Goal: Task Accomplishment & Management: Complete application form

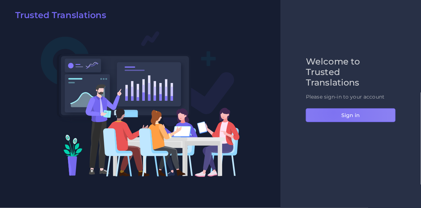
click at [333, 112] on button "Sign in" at bounding box center [351, 115] width 90 height 14
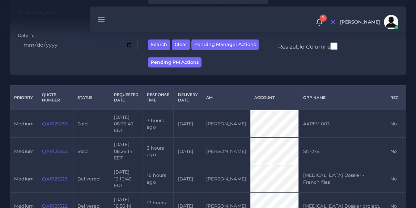
scroll to position [118, 0]
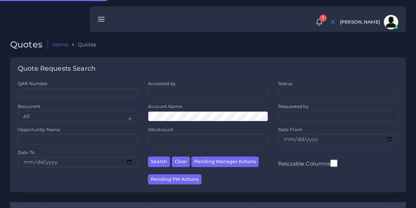
scroll to position [118, 0]
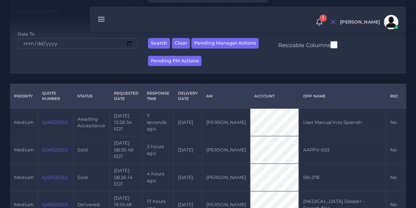
click at [56, 125] on link "QAR125355" at bounding box center [54, 121] width 25 height 5
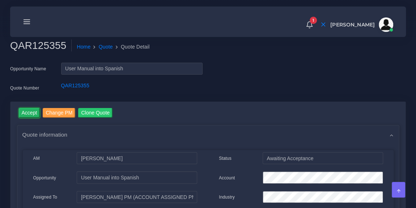
click at [33, 112] on input "Accept" at bounding box center [29, 113] width 21 height 10
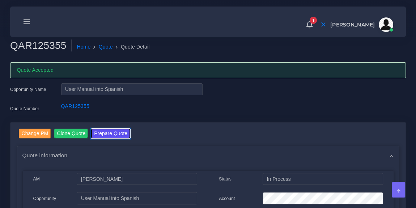
click at [108, 131] on button "Prepare Quote" at bounding box center [110, 133] width 39 height 10
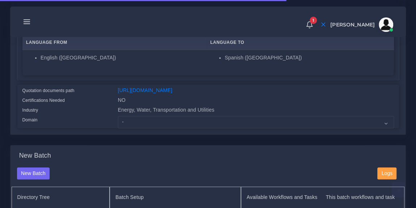
scroll to position [139, 0]
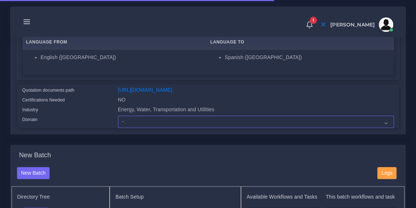
click at [163, 127] on select "- Advertising and Media Agriculture, Forestry and Fishing Architecture, Buildin…" at bounding box center [256, 121] width 276 height 12
select select "Energy, Water, Transportation and Utilities"
click at [118, 120] on select "- Advertising and Media Agriculture, Forestry and Fishing Architecture, Buildin…" at bounding box center [256, 121] width 276 height 12
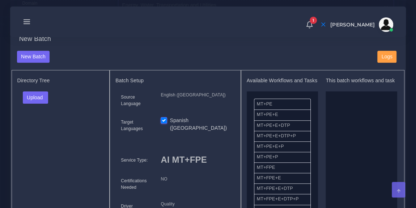
scroll to position [277, 0]
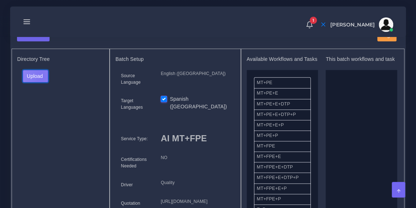
click at [41, 81] on button "Upload" at bounding box center [36, 76] width 26 height 12
click at [41, 107] on label "Files" at bounding box center [48, 102] width 50 height 9
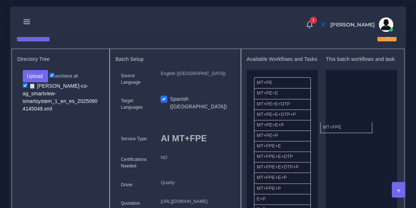
drag, startPoint x: 283, startPoint y: 156, endPoint x: 349, endPoint y: 132, distance: 70.4
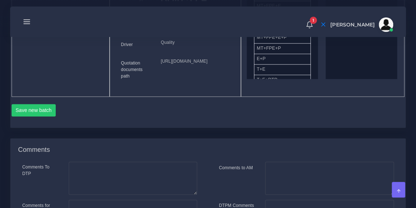
scroll to position [441, 0]
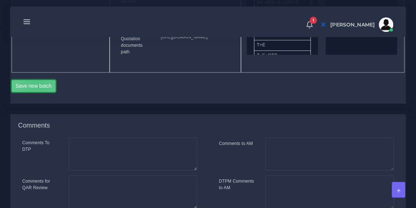
click at [38, 92] on button "Save new batch" at bounding box center [34, 86] width 44 height 12
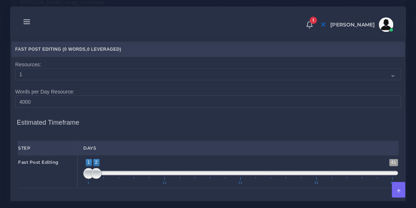
click at [166, 111] on td "Resources: 1 2 3 4 5 6 7 8 9 10 Words per Day Resource: 4000" at bounding box center [208, 83] width 393 height 55
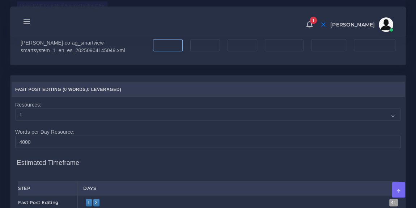
click at [158, 51] on input "number" at bounding box center [168, 45] width 30 height 12
type input "34880"
click at [273, 51] on input "number" at bounding box center [284, 45] width 38 height 12
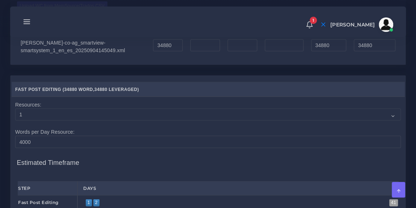
type input "0"
type input "2803"
type input "37683"
type input "35580"
click at [207, 36] on nav "1 Notifications 1 New Driver Update: Extra Quality renamed to Quality Changed" at bounding box center [208, 22] width 396 height 30
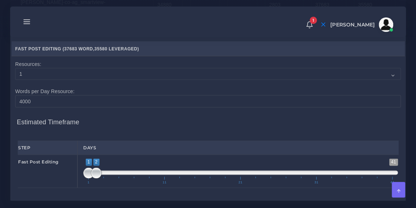
scroll to position [644, 0]
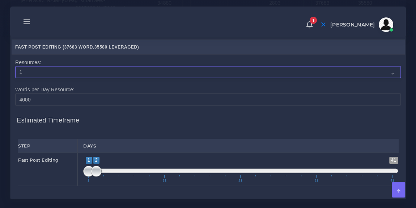
click at [110, 78] on select "1 2 3 4 5 6 7 8 9 10" at bounding box center [208, 72] width 386 height 12
select select "2"
click at [15, 78] on select "1 2 3 4 5 6 7 8 9 10" at bounding box center [208, 72] width 386 height 12
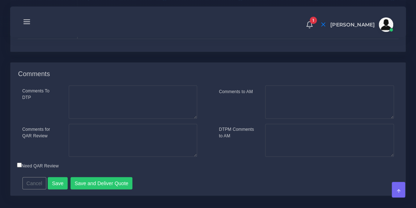
scroll to position [824, 0]
click at [98, 157] on textarea "Comments for QAR Review" at bounding box center [133, 140] width 128 height 33
paste textarea "https://app.bureauworks.com/projects/c05895f6-0a7c-4ba3-9d08-d000792dbd70#logfi…"
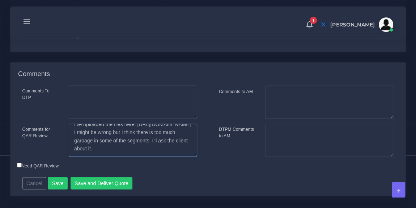
scroll to position [871, 0]
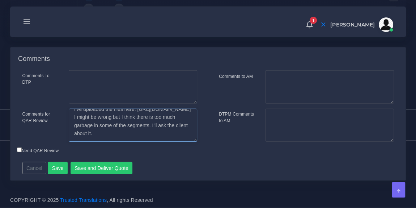
type textarea "I've uploaded the files here: https://app.bureauworks.com/projects/c05895f6-0a7…"
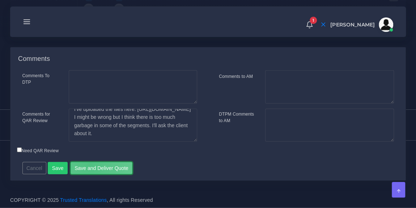
click at [87, 164] on button "Save and Deliver Quote" at bounding box center [102, 168] width 62 height 12
